Goal: Information Seeking & Learning: Learn about a topic

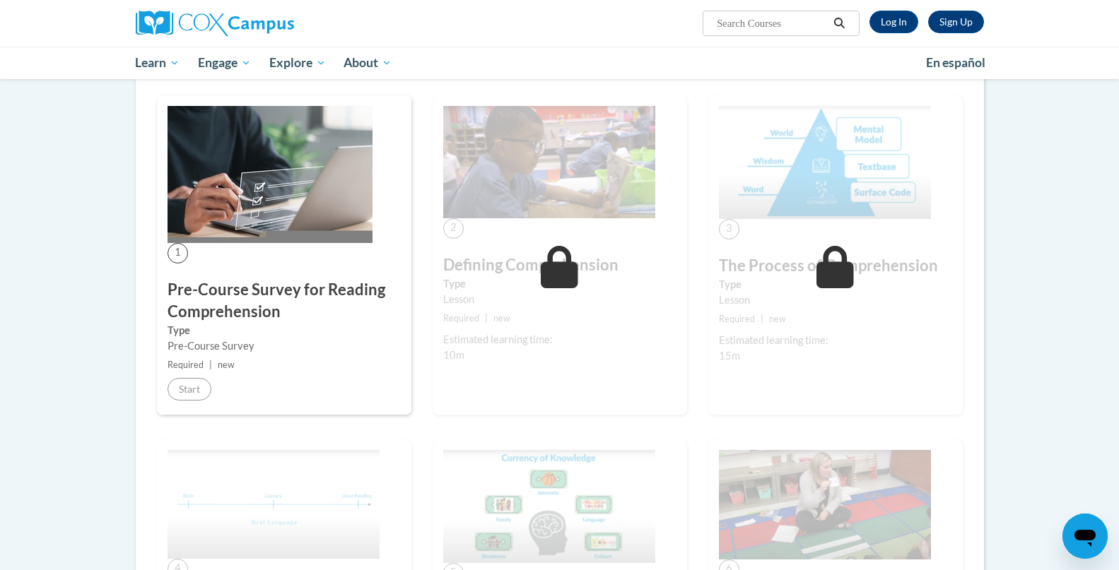
scroll to position [233, 0]
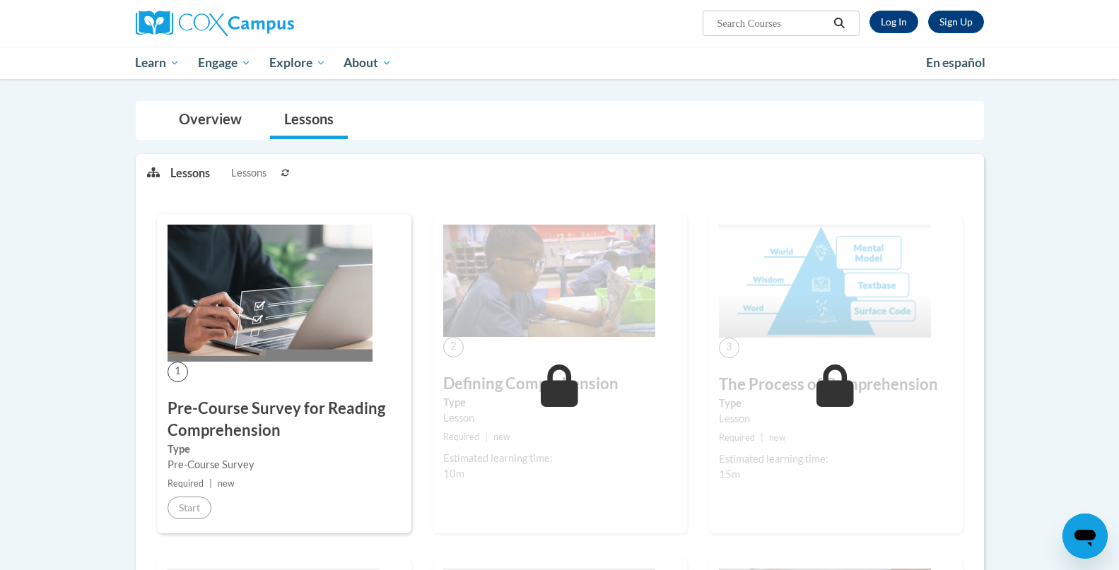
click at [302, 276] on img at bounding box center [269, 293] width 205 height 137
drag, startPoint x: 302, startPoint y: 276, endPoint x: 198, endPoint y: 436, distance: 191.5
click at [198, 436] on div "1 Pre-Course Survey for Reading Comprehension Type Pre-Course Survey Required |…" at bounding box center [284, 373] width 254 height 319
click at [201, 126] on link "Overview" at bounding box center [210, 120] width 91 height 37
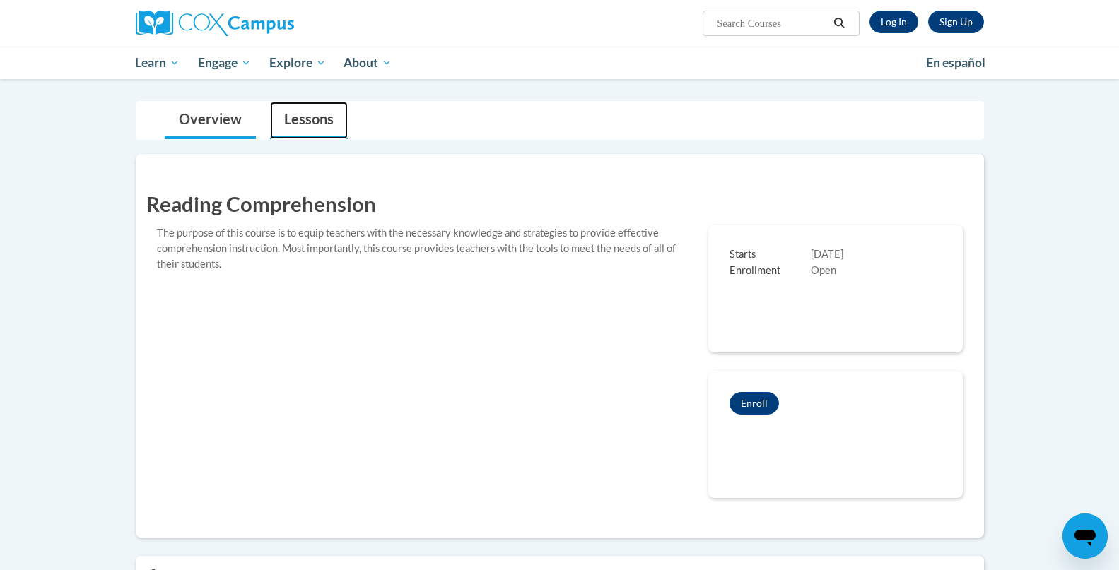
click at [327, 129] on link "Lessons" at bounding box center [309, 120] width 78 height 37
click at [889, 28] on link "Log In" at bounding box center [893, 22] width 49 height 23
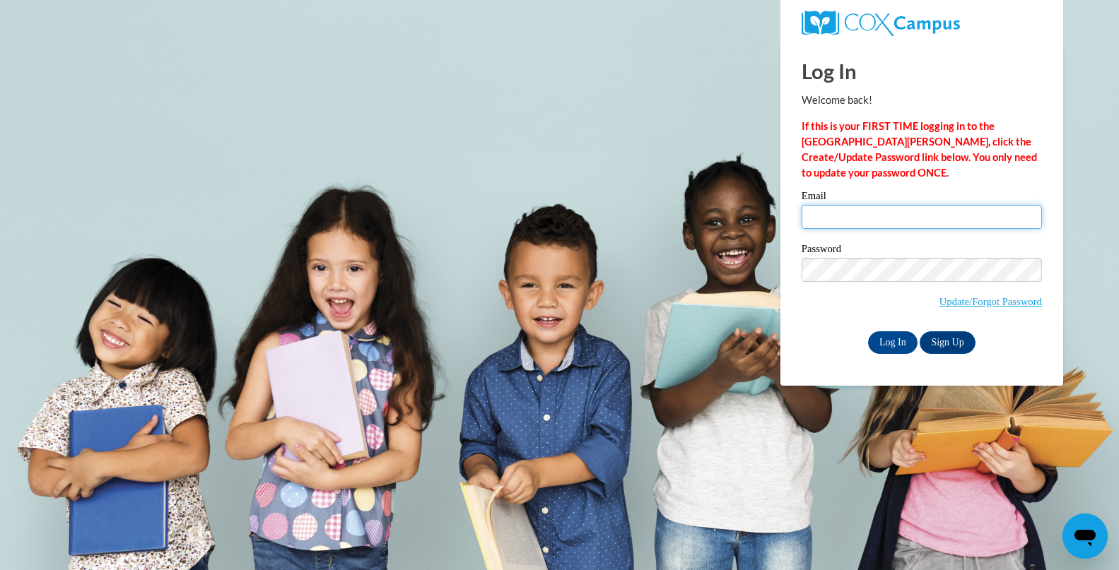
click at [851, 220] on input "Email" at bounding box center [921, 217] width 240 height 24
type input "abby@pipsterprep.com"
click at [889, 337] on input "Log In" at bounding box center [892, 342] width 49 height 23
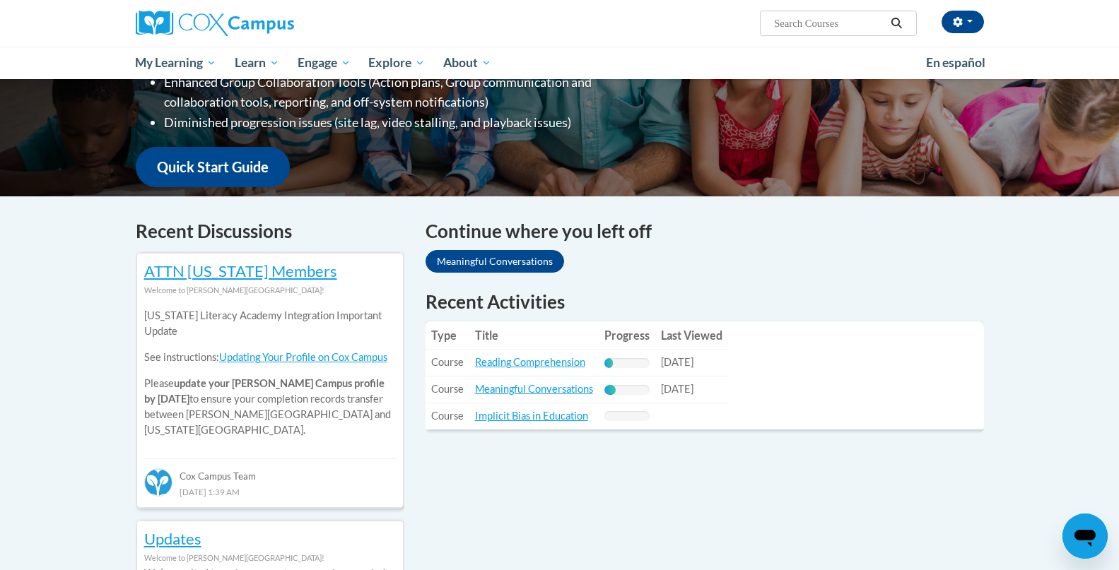
scroll to position [301, 0]
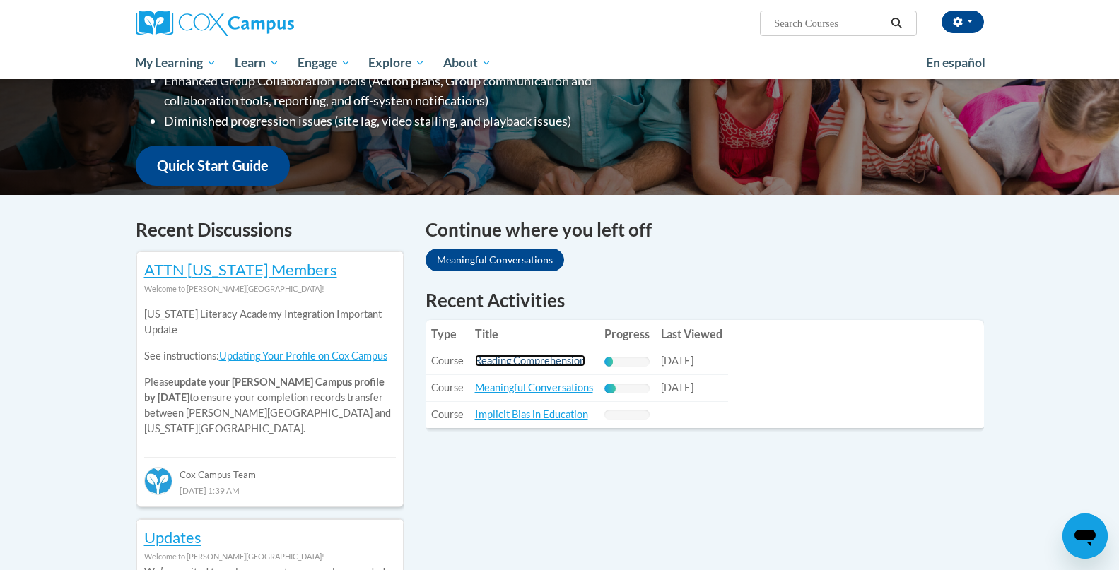
click at [553, 364] on link "Reading Comprehension" at bounding box center [530, 361] width 110 height 12
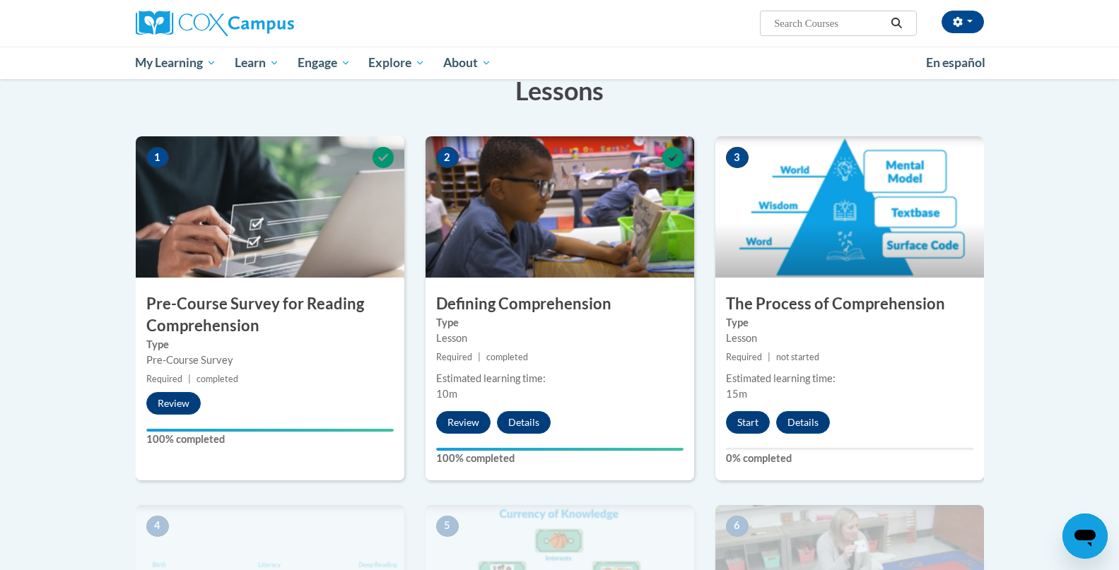
scroll to position [259, 0]
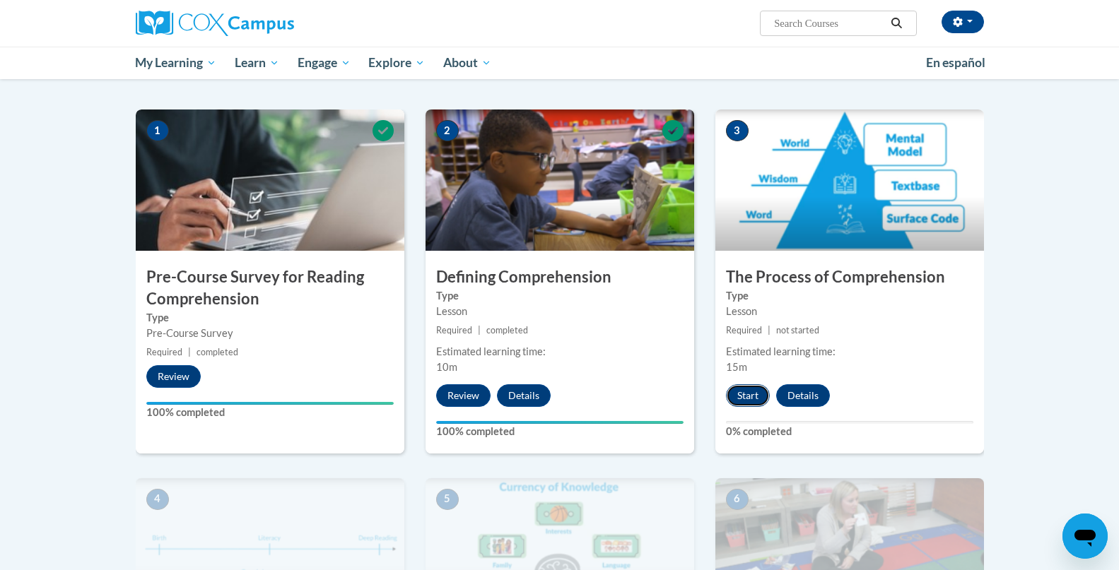
click at [747, 394] on button "Start" at bounding box center [748, 395] width 44 height 23
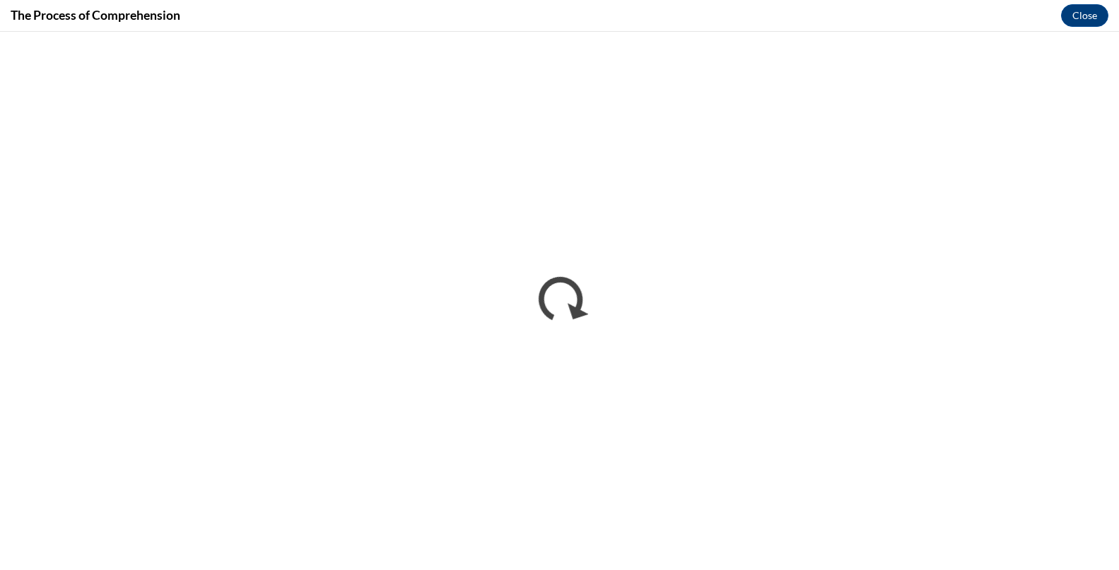
scroll to position [0, 0]
